Goal: Check status: Check status

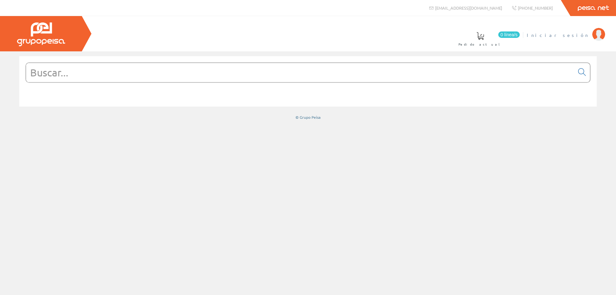
click at [578, 31] on link "Iniciar sesión" at bounding box center [566, 30] width 78 height 6
click at [578, 36] on span "[PERSON_NAME]" at bounding box center [560, 35] width 59 height 6
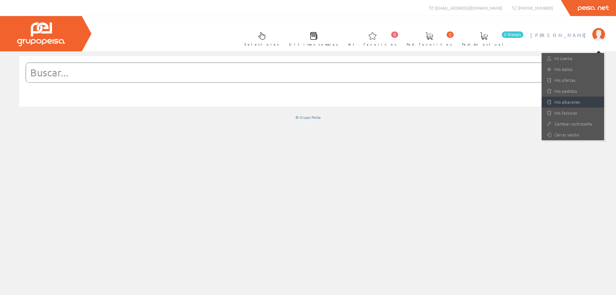
click at [571, 104] on link "Mis albaranes" at bounding box center [573, 102] width 63 height 11
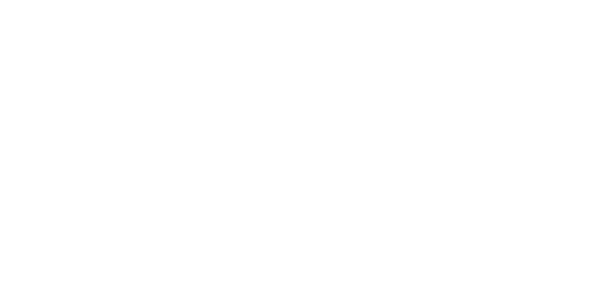
click at [0, 0] on html at bounding box center [0, 0] width 0 height 0
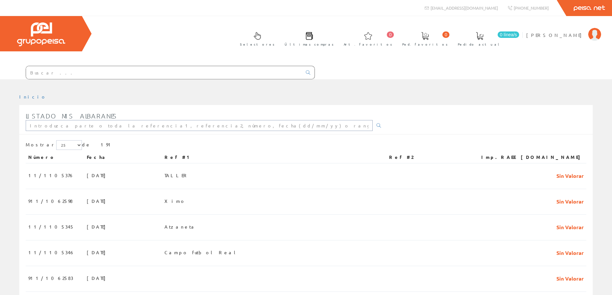
click at [116, 127] on input "text" at bounding box center [199, 125] width 347 height 11
type input "11/1105300"
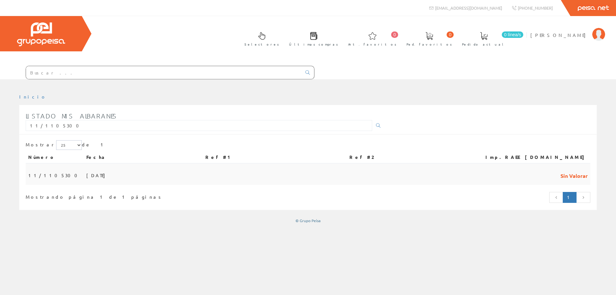
click at [113, 175] on td "[DATE]" at bounding box center [143, 174] width 119 height 22
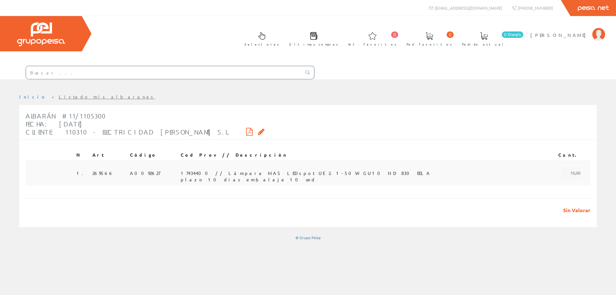
click at [230, 173] on span "17434400 // Lámpara MAS LEDspot UE 2.1-50W GU10 ND 830 EELA plazo 10 dias embal…" at bounding box center [306, 173] width 250 height 11
click at [162, 174] on td "A0092627" at bounding box center [152, 173] width 51 height 24
drag, startPoint x: 149, startPoint y: 172, endPoint x: 92, endPoint y: 169, distance: 56.6
click at [144, 172] on span "A0092627" at bounding box center [145, 173] width 30 height 11
click at [89, 169] on td "1 ." at bounding box center [82, 173] width 16 height 24
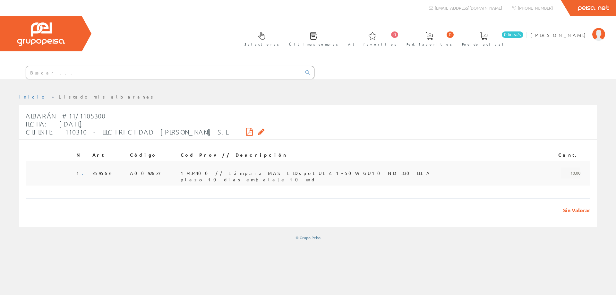
drag, startPoint x: 101, startPoint y: 170, endPoint x: 122, endPoint y: 171, distance: 20.9
click at [102, 170] on span "269566" at bounding box center [102, 173] width 21 height 11
drag, startPoint x: 123, startPoint y: 171, endPoint x: 154, endPoint y: 173, distance: 31.5
click at [126, 171] on td "269566" at bounding box center [109, 173] width 38 height 24
drag, startPoint x: 162, startPoint y: 174, endPoint x: 170, endPoint y: 174, distance: 7.4
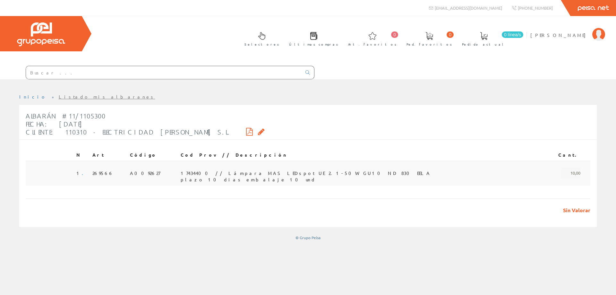
click at [165, 174] on td "A0092627" at bounding box center [152, 173] width 51 height 24
drag, startPoint x: 185, startPoint y: 176, endPoint x: 199, endPoint y: 176, distance: 14.1
click at [178, 176] on td "A0092627" at bounding box center [152, 173] width 51 height 24
click at [238, 176] on span "17434400 // Lámpara MAS LEDspot UE 2.1-50W GU10 ND 830 EELA plazo 10 dias embal…" at bounding box center [306, 173] width 250 height 11
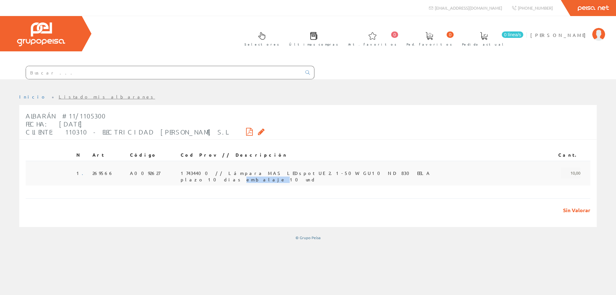
click at [243, 176] on span "17434400 // Lámpara MAS LEDspot UE 2.1-50W GU10 ND 830 EELA plazo 10 dias embal…" at bounding box center [306, 173] width 250 height 11
click at [245, 176] on span "17434400 // Lámpara MAS LEDspot UE 2.1-50W GU10 ND 830 EELA plazo 10 dias embal…" at bounding box center [306, 173] width 250 height 11
click at [246, 176] on span "17434400 // Lámpara MAS LEDspot UE 2.1-50W GU10 ND 830 EELA plazo 10 dias embal…" at bounding box center [306, 173] width 250 height 11
click at [246, 173] on span "17434400 // Lámpara MAS LEDspot UE 2.1-50W GU10 ND 830 EELA plazo 10 dias embal…" at bounding box center [306, 173] width 250 height 11
click at [245, 173] on span "17434400 // Lámpara MAS LEDspot UE 2.1-50W GU10 ND 830 EELA plazo 10 dias embal…" at bounding box center [306, 173] width 250 height 11
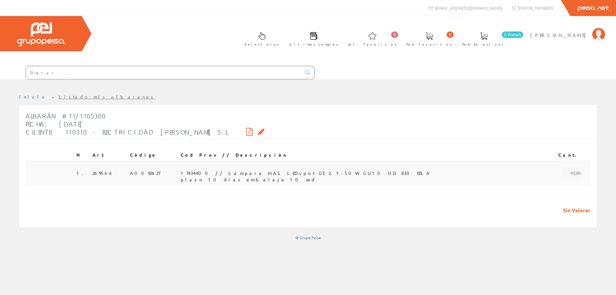
click at [261, 172] on span "17434400 // Lámpara MAS LEDspot UE 2.1-50W GU10 ND 830 EELA plazo 10 dias embal…" at bounding box center [306, 173] width 250 height 11
drag, startPoint x: 260, startPoint y: 172, endPoint x: 202, endPoint y: 173, distance: 58.4
click at [255, 173] on span "17434400 // Lámpara MAS LEDspot UE 2.1-50W GU10 ND 830 EELA plazo 10 dias embal…" at bounding box center [306, 173] width 250 height 11
click at [178, 173] on td "A0092627" at bounding box center [152, 173] width 51 height 24
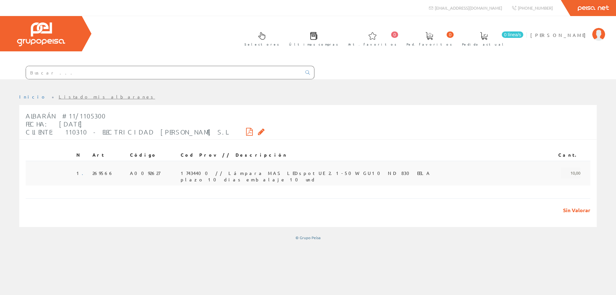
click at [178, 173] on td "A0092627" at bounding box center [152, 173] width 51 height 24
click at [215, 175] on span "17434400 // Lámpara MAS LEDspot UE 2.1-50W GU10 ND 830 EELA plazo 10 dias embal…" at bounding box center [306, 173] width 250 height 11
click at [233, 175] on span "17434400 // Lámpara MAS LEDspot UE 2.1-50W GU10 ND 830 EELA plazo 10 dias embal…" at bounding box center [306, 173] width 250 height 11
click at [81, 164] on td "1 ." at bounding box center [82, 173] width 16 height 24
drag, startPoint x: 116, startPoint y: 171, endPoint x: 147, endPoint y: 174, distance: 30.9
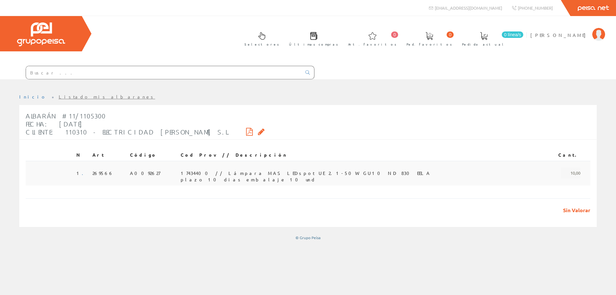
click at [123, 173] on td "269566" at bounding box center [109, 173] width 38 height 24
drag, startPoint x: 188, startPoint y: 174, endPoint x: 150, endPoint y: 174, distance: 37.9
click at [178, 174] on td "A0092627" at bounding box center [152, 173] width 51 height 24
click at [127, 174] on td "269566" at bounding box center [109, 173] width 38 height 24
click at [210, 176] on span "17434400 // Lámpara MAS LEDspot UE 2.1-50W GU10 ND 830 EELA plazo 10 dias embal…" at bounding box center [306, 173] width 250 height 11
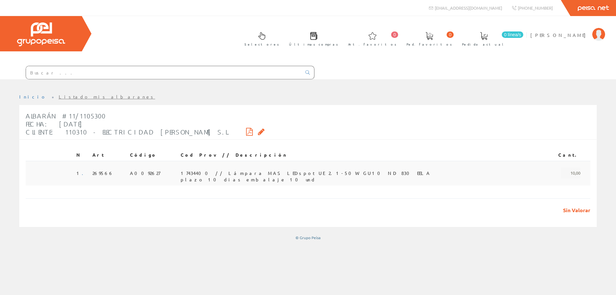
drag, startPoint x: 134, startPoint y: 176, endPoint x: 172, endPoint y: 176, distance: 38.5
click at [127, 176] on td "269566" at bounding box center [109, 173] width 38 height 24
click at [212, 176] on span "17434400 // Lámpara MAS LEDspot UE 2.1-50W GU10 ND 830 EELA plazo 10 dias embal…" at bounding box center [306, 173] width 250 height 11
click at [178, 175] on td "A0092627" at bounding box center [152, 173] width 51 height 24
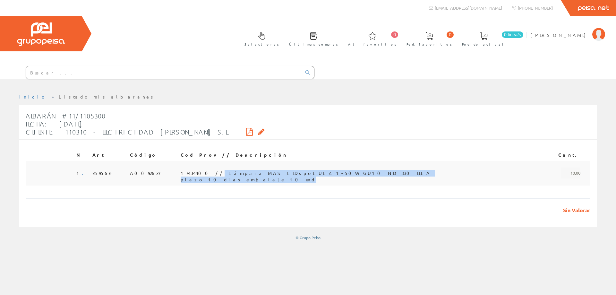
drag, startPoint x: 337, startPoint y: 170, endPoint x: 224, endPoint y: 170, distance: 113.0
click at [224, 170] on td "17434400 // Lámpara MAS LEDspot UE 2.1-50W GU10 ND 830 EELA plazo 10 dias embal…" at bounding box center [361, 173] width 366 height 24
click at [240, 171] on span "17434400 // Lámpara MAS LEDspot UE 2.1-50W GU10 ND 830 EELA plazo 10 dias embal…" at bounding box center [306, 173] width 250 height 11
